Goal: Complete application form: Complete application form

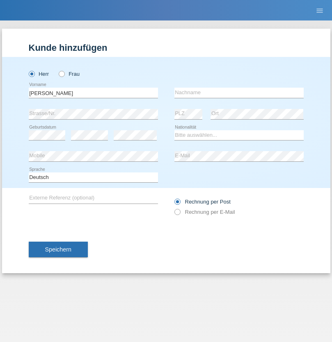
type input "[PERSON_NAME]"
click at [239, 93] on input "text" at bounding box center [238, 93] width 129 height 10
type input "Sanabria fernandez"
select select "PA"
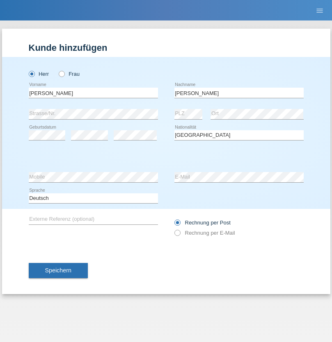
select select "C"
select select "01"
select select "03"
select select "2021"
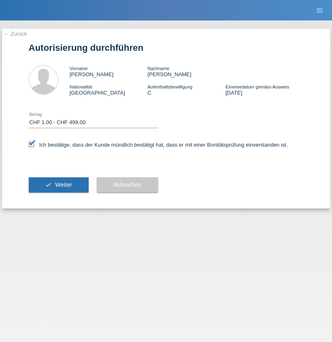
select select "1"
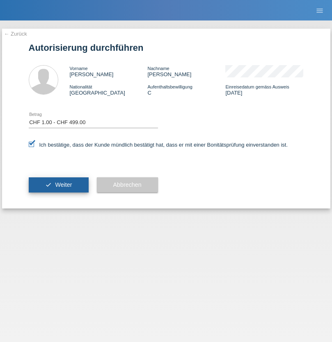
click at [58, 185] on span "Weiter" at bounding box center [63, 185] width 17 height 7
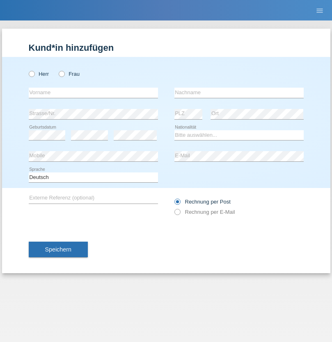
radio input "true"
click at [93, 93] on input "text" at bounding box center [93, 93] width 129 height 10
type input "S"
click at [239, 93] on input "text" at bounding box center [238, 93] width 129 height 10
type input "Akram"
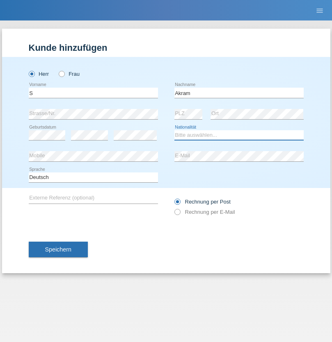
select select "CH"
